Goal: Information Seeking & Learning: Learn about a topic

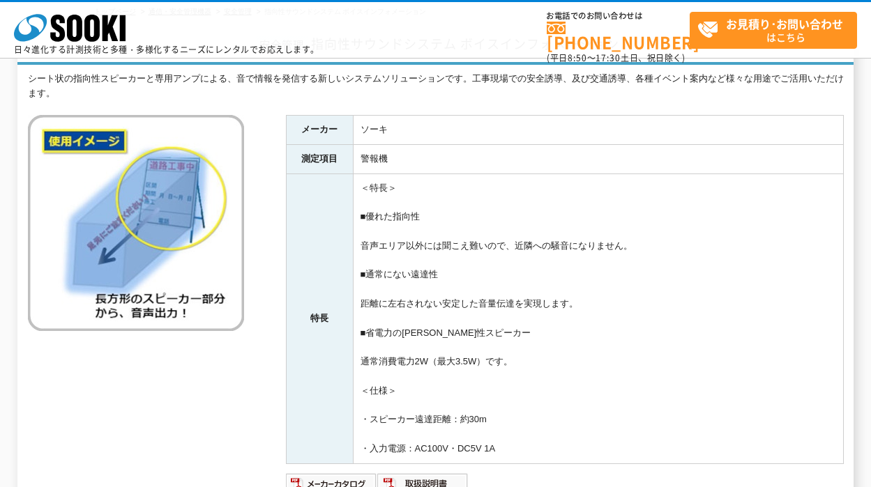
scroll to position [348, 0]
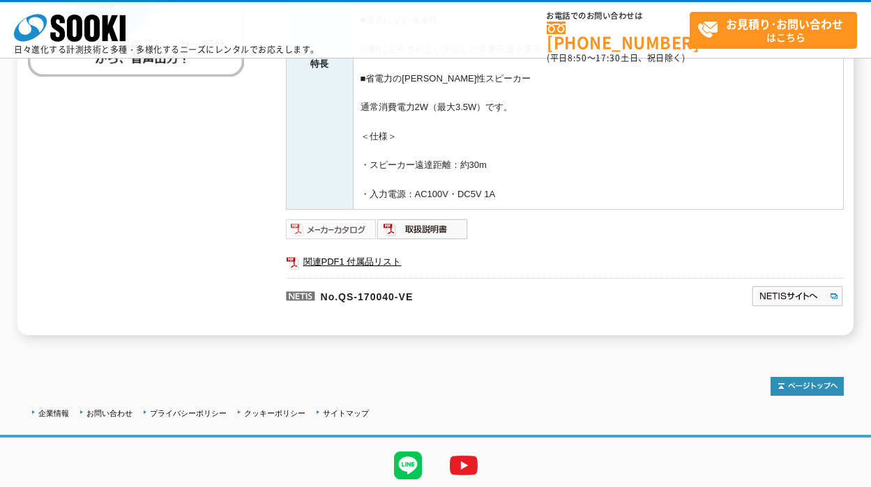
click at [344, 227] on img at bounding box center [331, 229] width 91 height 22
click at [424, 219] on img at bounding box center [422, 229] width 91 height 22
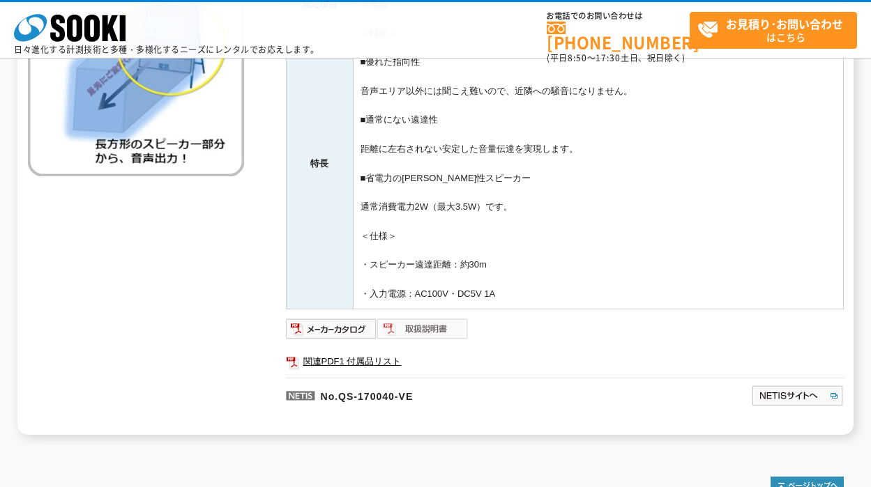
scroll to position [255, 0]
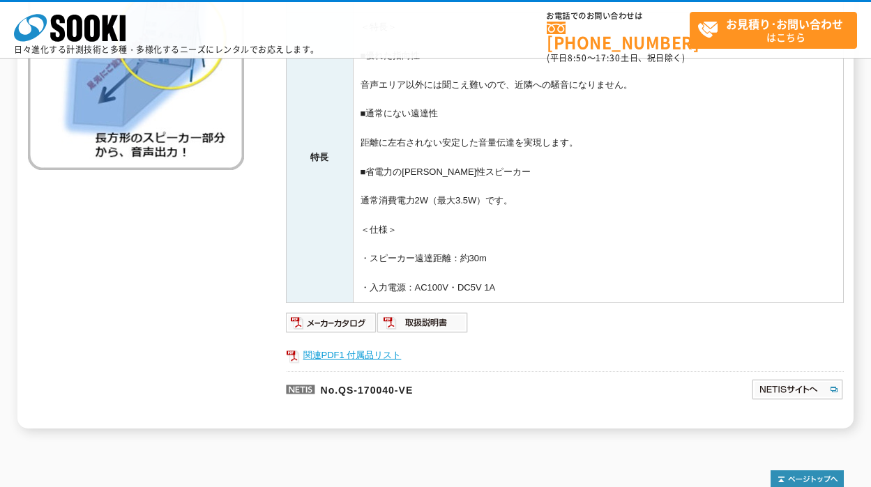
click at [368, 352] on link "関連PDF1 付属品リスト" at bounding box center [565, 355] width 558 height 18
click at [621, 221] on td "＜特長＞ ■優れた指向性 音声エリア以外には聞こえ難いので、近隣への騒音になりません。 ■通常にない遠達性 距離に左右されない安定した音量伝達を実現します。 …" at bounding box center [598, 158] width 490 height 290
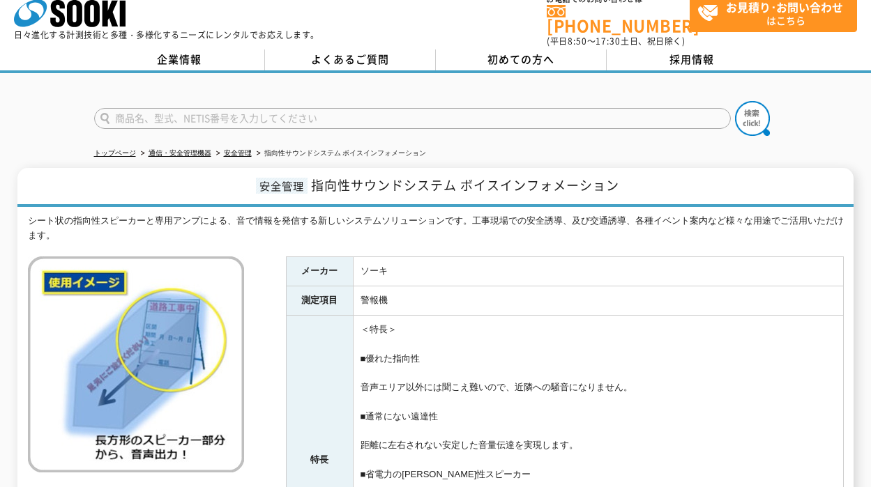
scroll to position [0, 0]
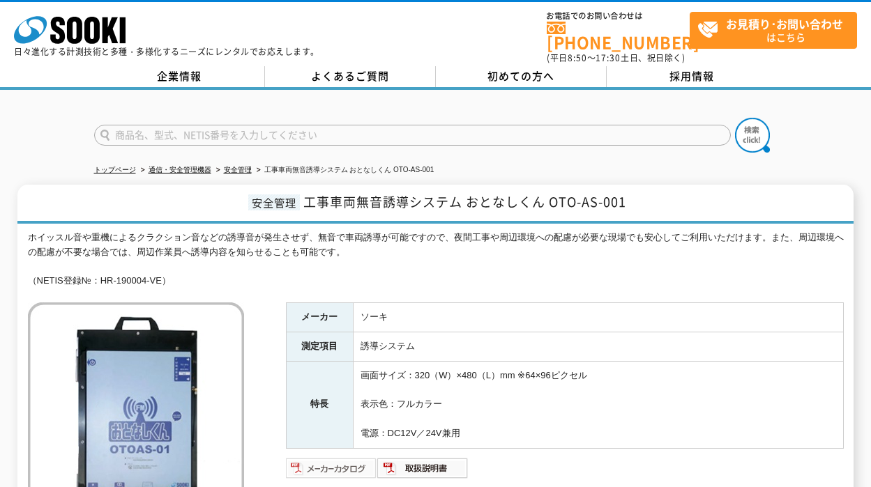
click at [341, 461] on img at bounding box center [331, 468] width 91 height 22
click at [710, 401] on td "画面サイズ：320（W）×480（L）mm ※64×96ピクセル 表示色：フルカラー 電源：DC12V／24V兼用" at bounding box center [598, 404] width 490 height 87
click at [804, 348] on td "誘導システム" at bounding box center [598, 346] width 490 height 29
